Goal: Task Accomplishment & Management: Use online tool/utility

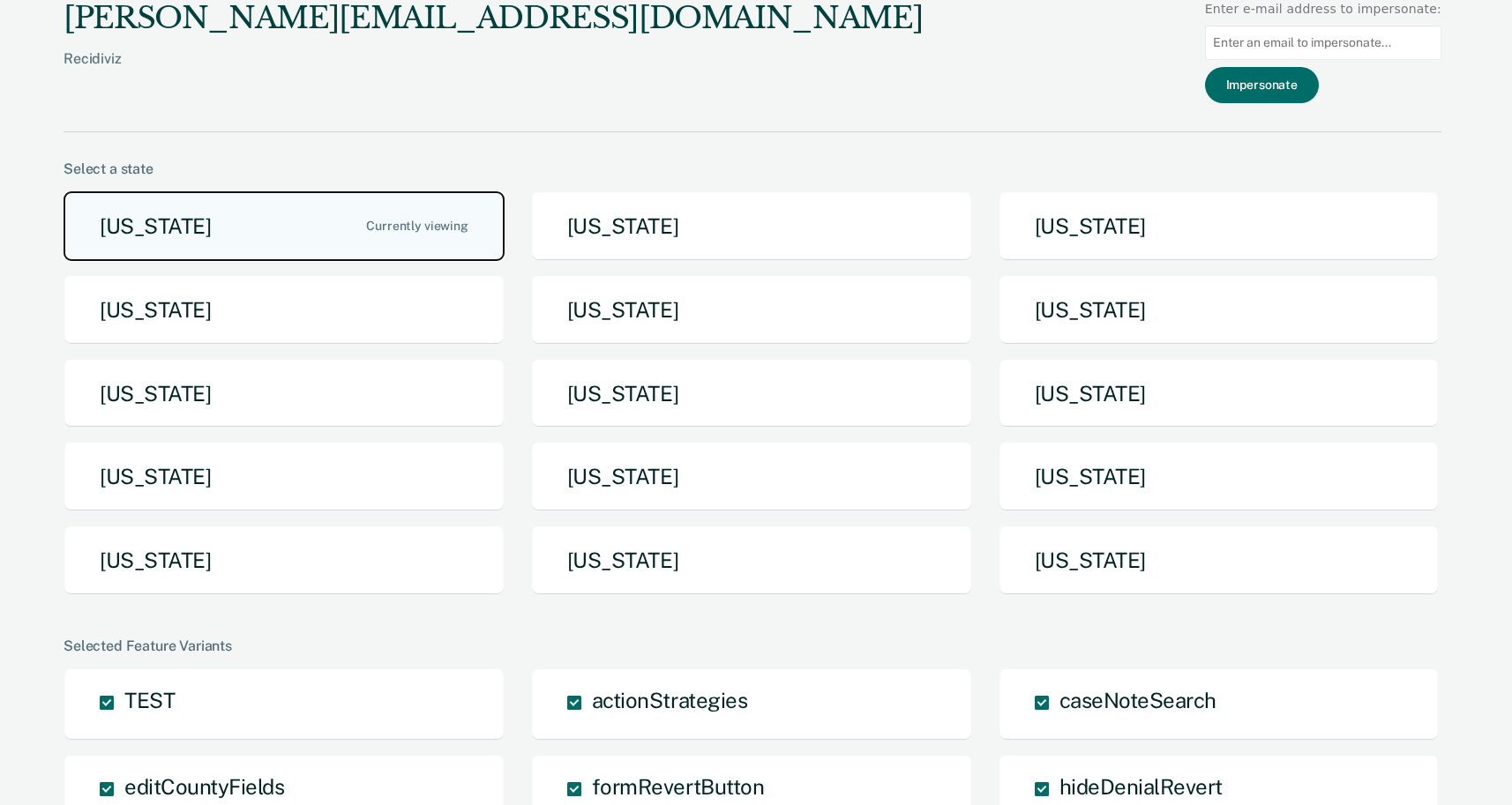
click at [319, 222] on button "[US_STATE]" at bounding box center [284, 226] width 442 height 70
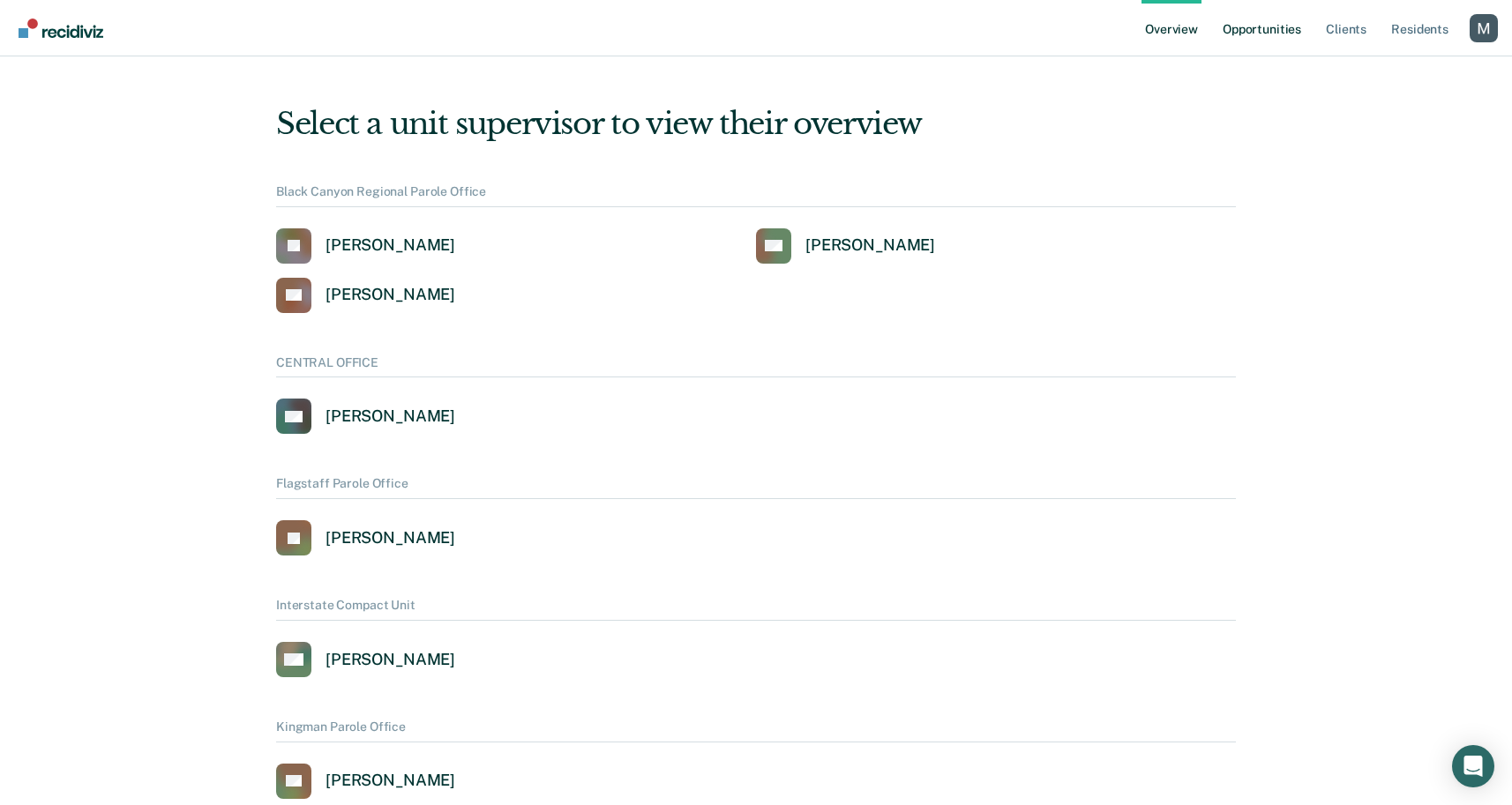
click at [1244, 18] on link "Opportunities" at bounding box center [1262, 28] width 86 height 57
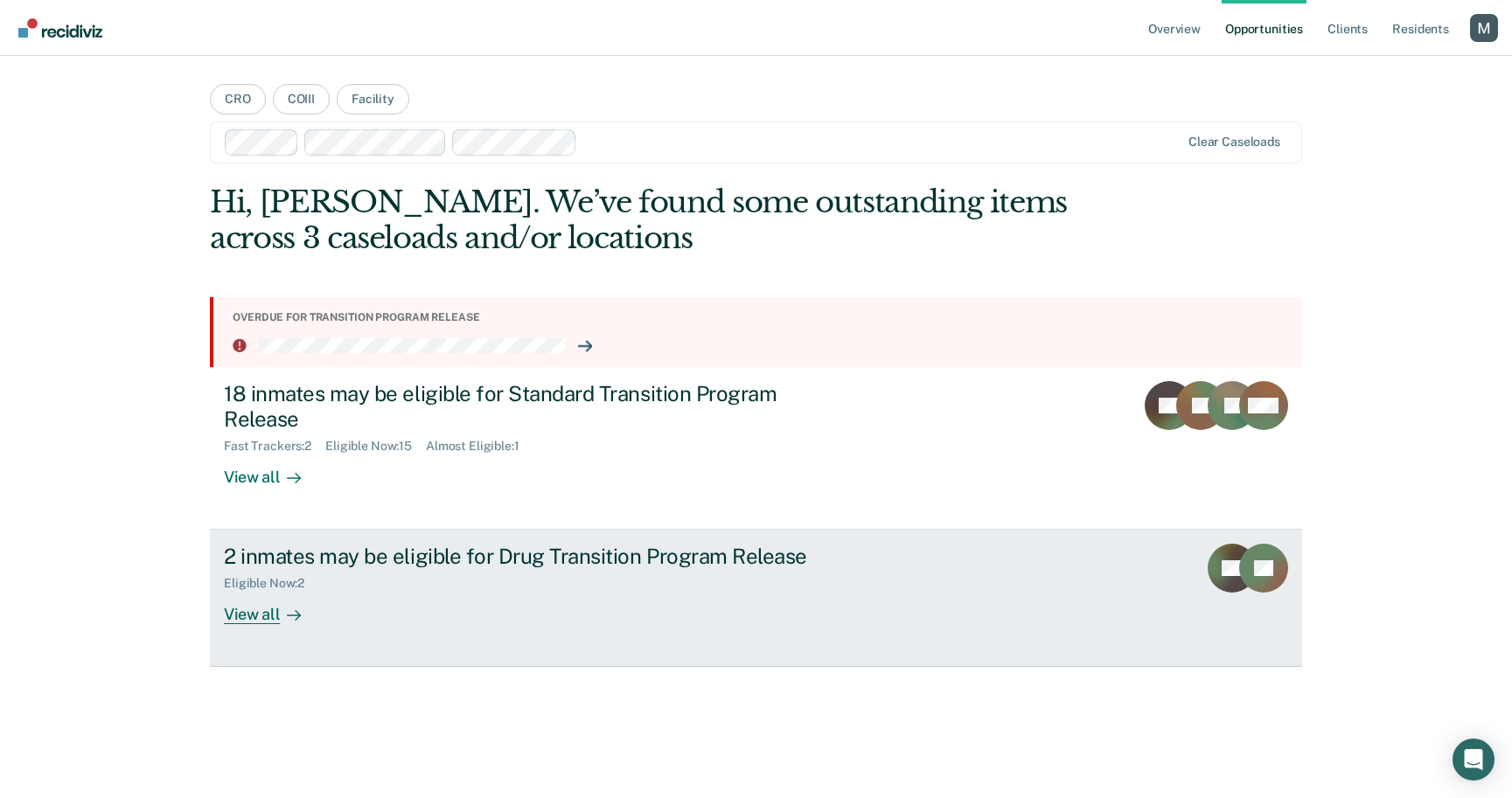
click at [370, 539] on link "2 inmates may be eligible for Drug Transition Program Release Eligible Now : 2 …" at bounding box center [756, 598] width 1093 height 137
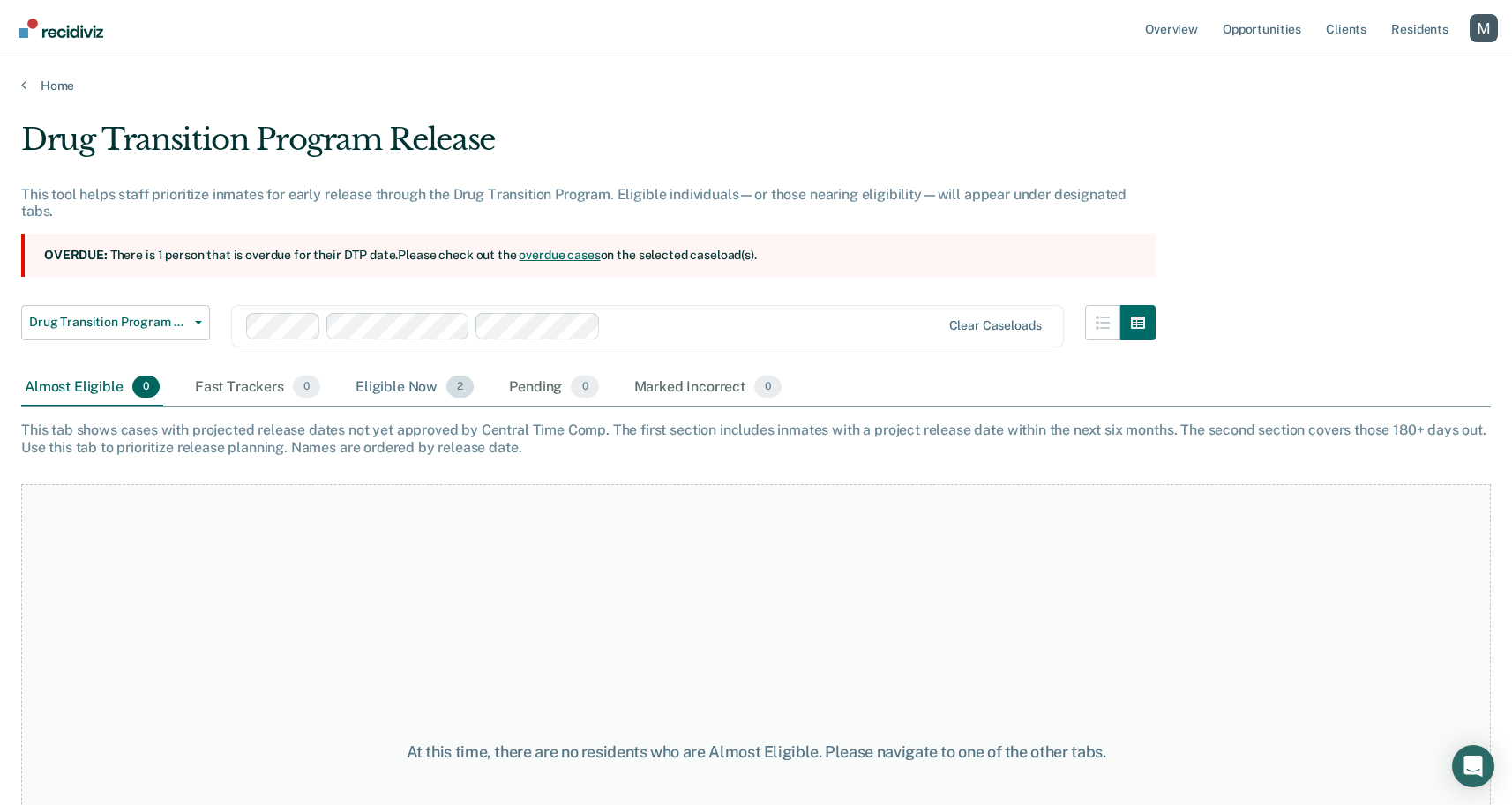
click at [413, 369] on div "Eligible Now 2" at bounding box center [415, 388] width 126 height 39
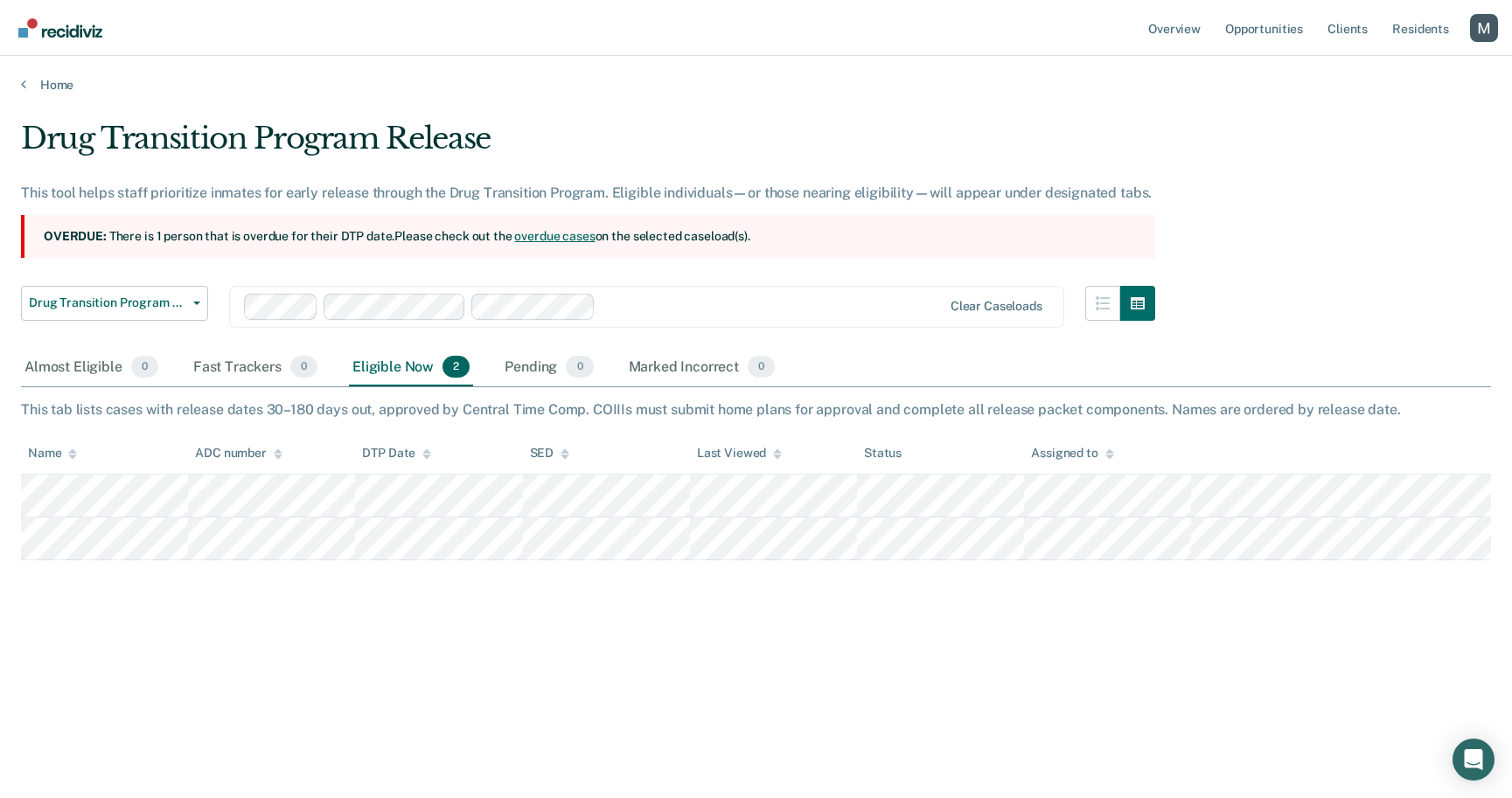
click at [647, 293] on div at bounding box center [594, 306] width 700 height 27
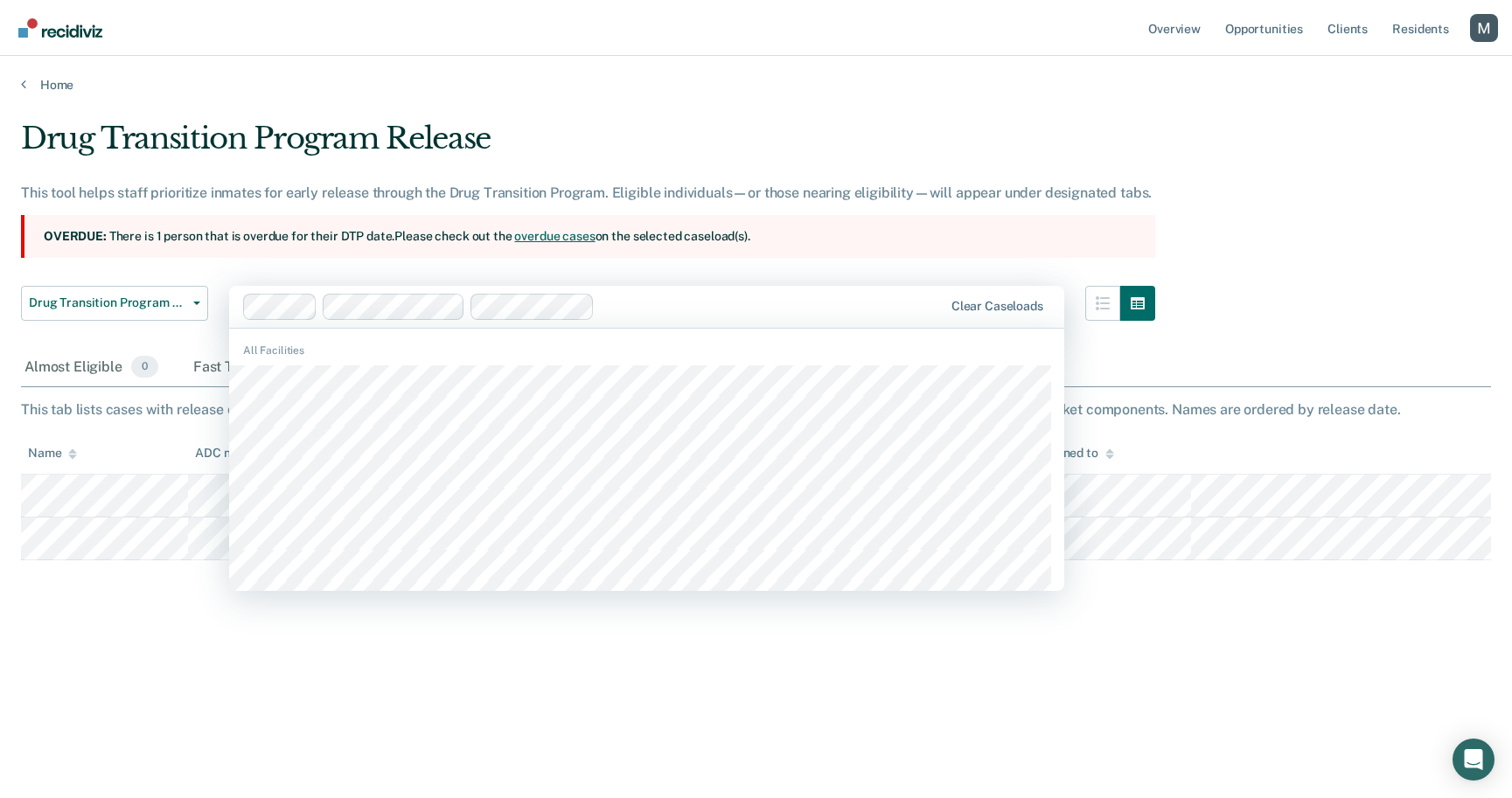
click at [633, 356] on div "All Facilities" at bounding box center [646, 351] width 835 height 16
click at [779, 316] on div at bounding box center [594, 306] width 702 height 27
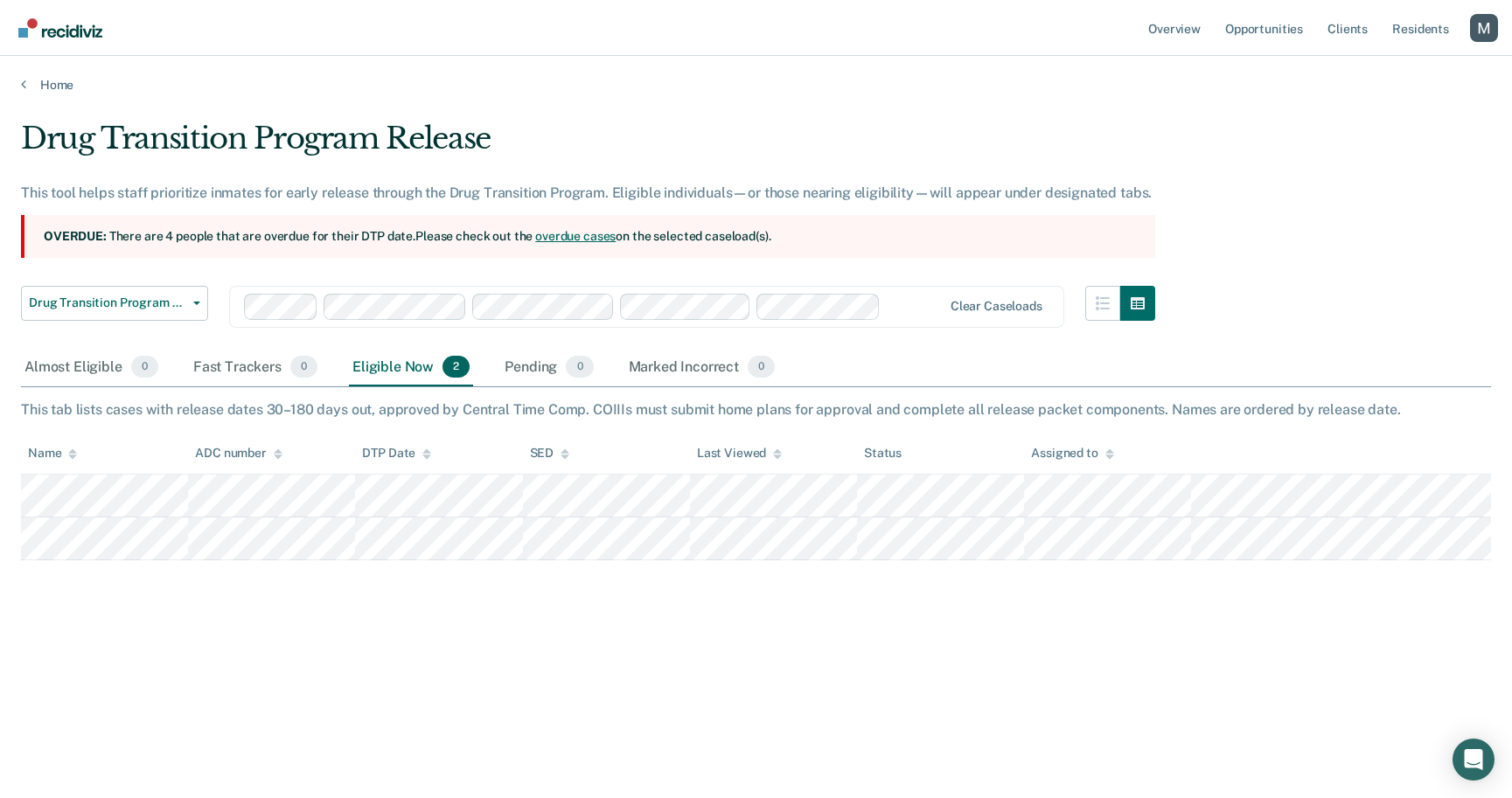
click at [845, 140] on div "Drug Transition Program Release" at bounding box center [588, 145] width 1134 height 49
click at [898, 308] on div at bounding box center [914, 306] width 53 height 20
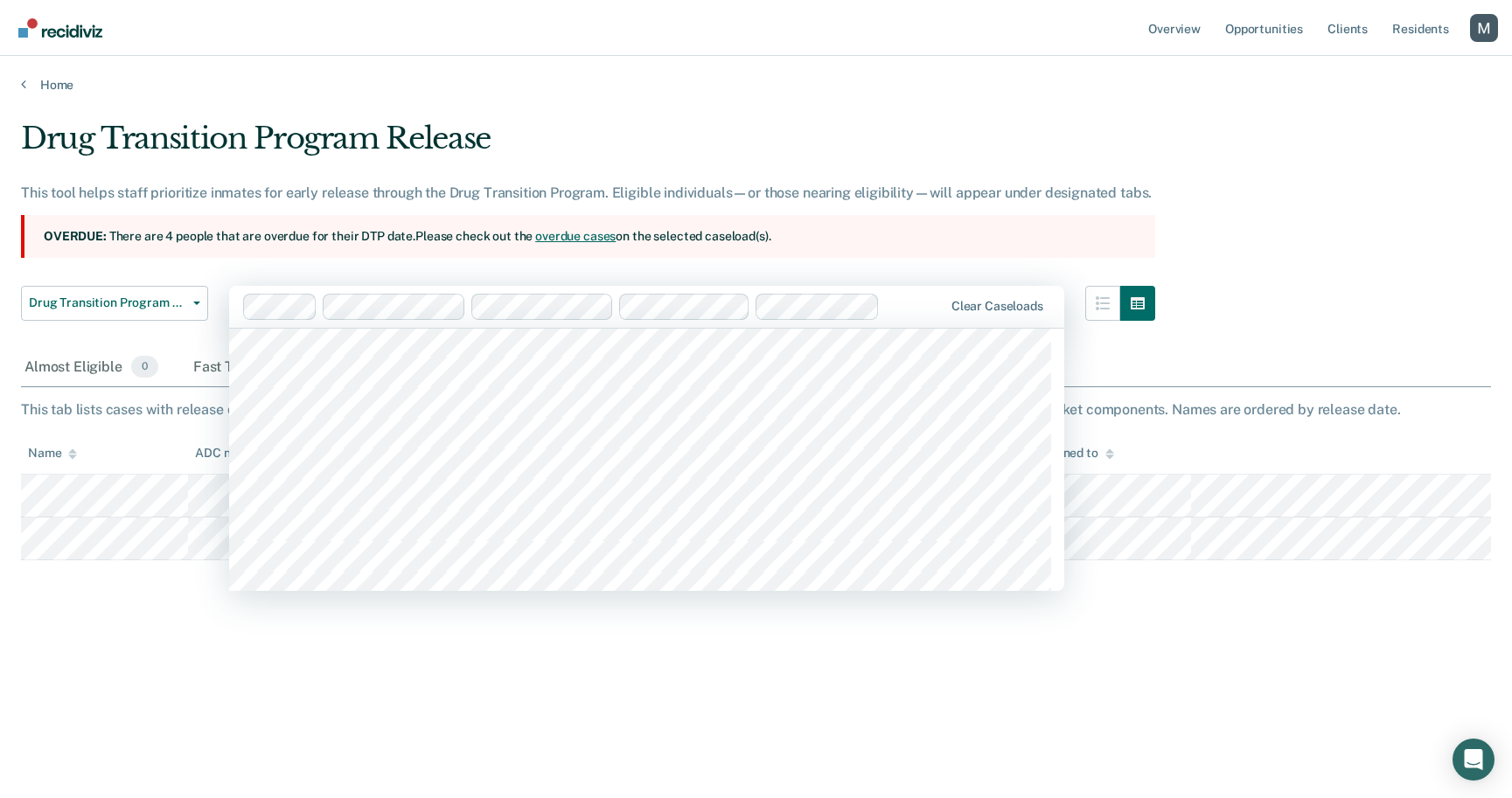
scroll to position [1521, 0]
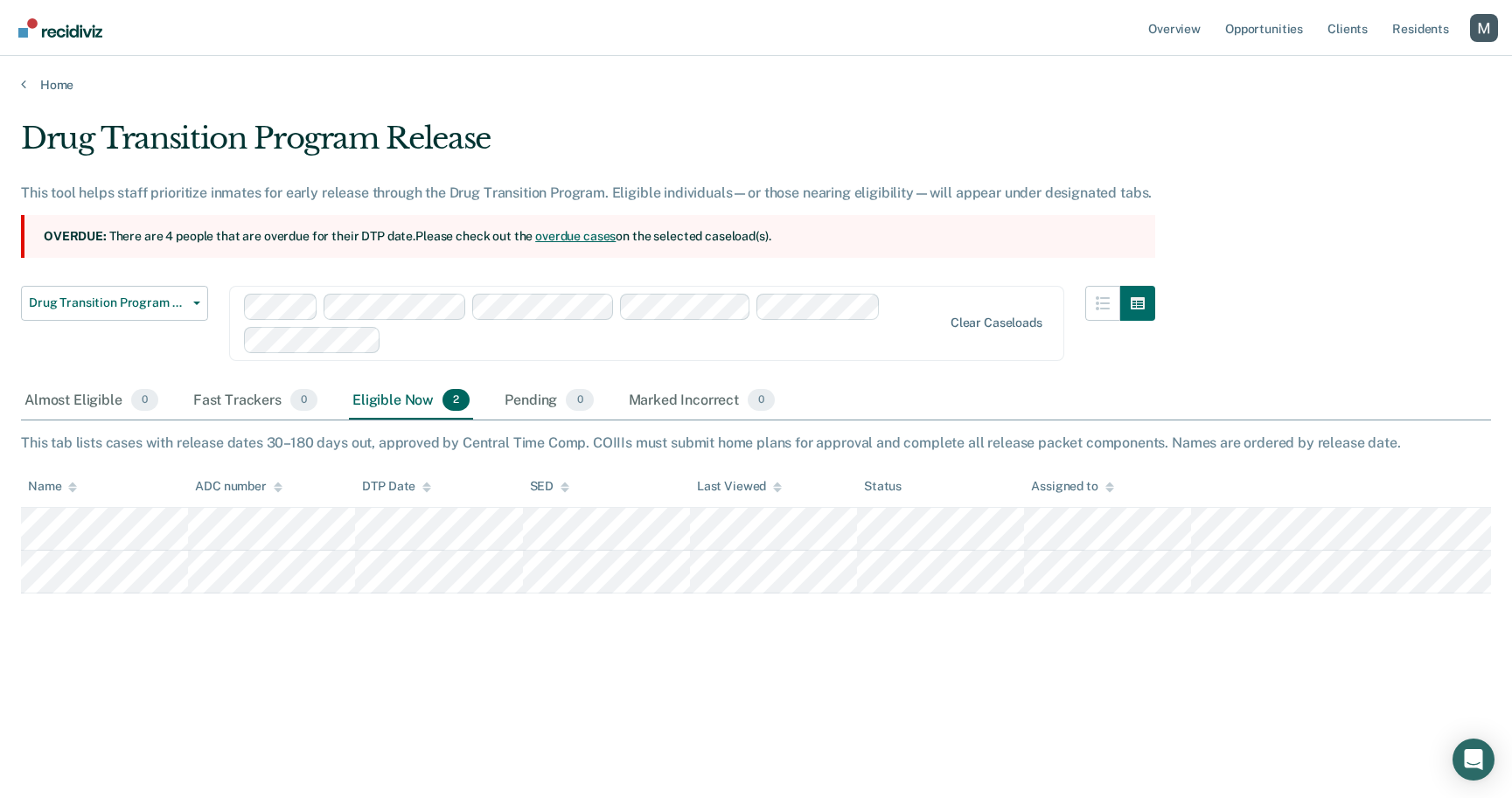
click at [853, 100] on main "Drug Transition Program Release This tool helps staff prioritize inmates for ea…" at bounding box center [756, 442] width 1512 height 700
click at [146, 323] on div "Drug Transition Program Release Standard Transition Program Release Drug Transi…" at bounding box center [114, 333] width 187 height 96
click at [128, 302] on span "Drug Transition Program Release" at bounding box center [107, 302] width 157 height 15
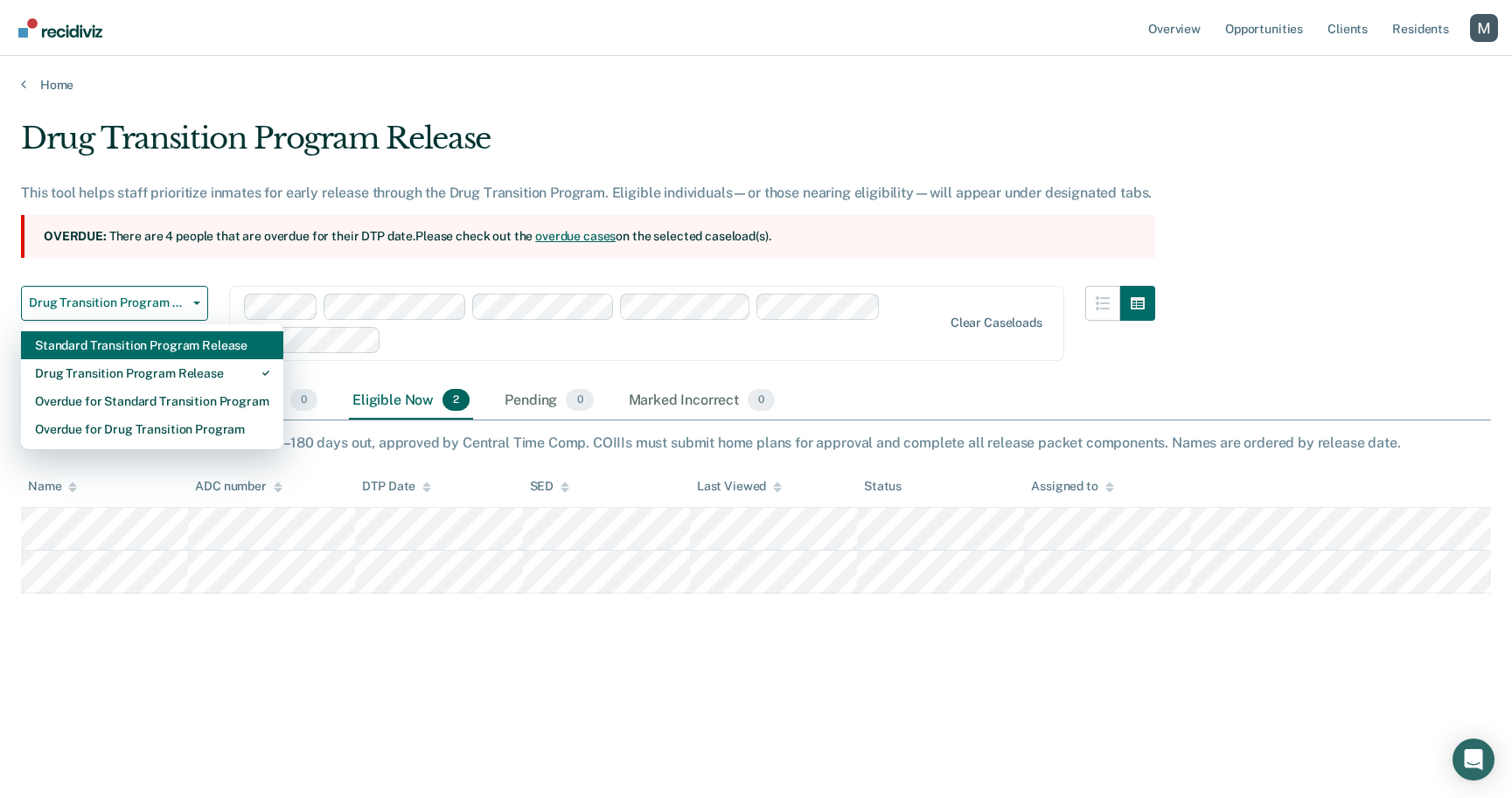
click at [124, 347] on div "Standard Transition Program Release" at bounding box center [151, 345] width 234 height 28
